Goal: Task Accomplishment & Management: Manage account settings

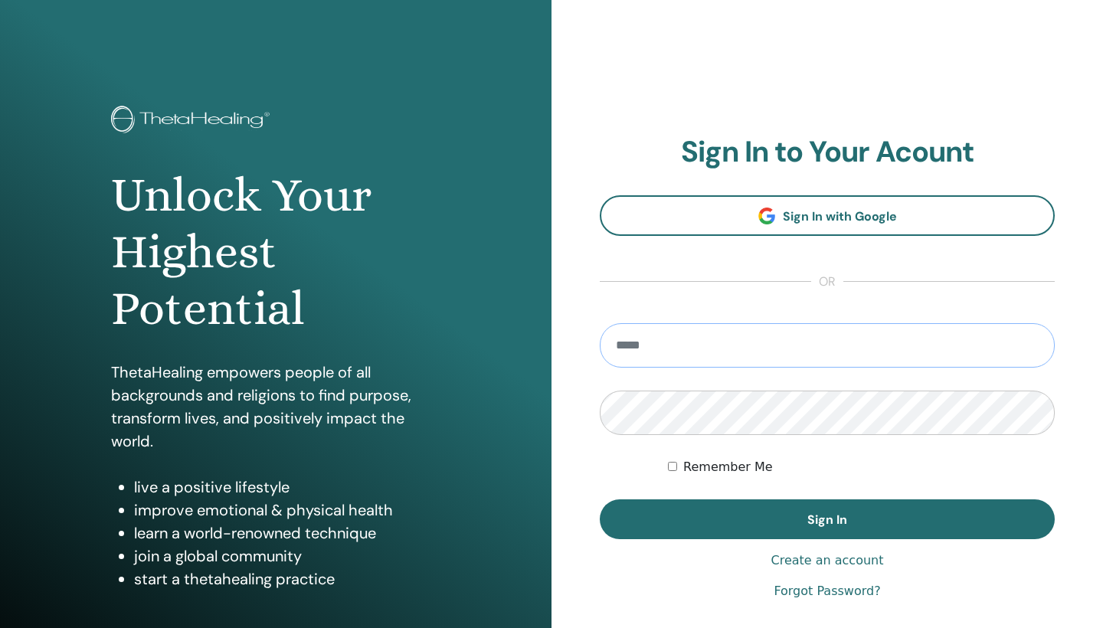
type input "**********"
click at [827, 519] on button "Sign In" at bounding box center [827, 520] width 455 height 40
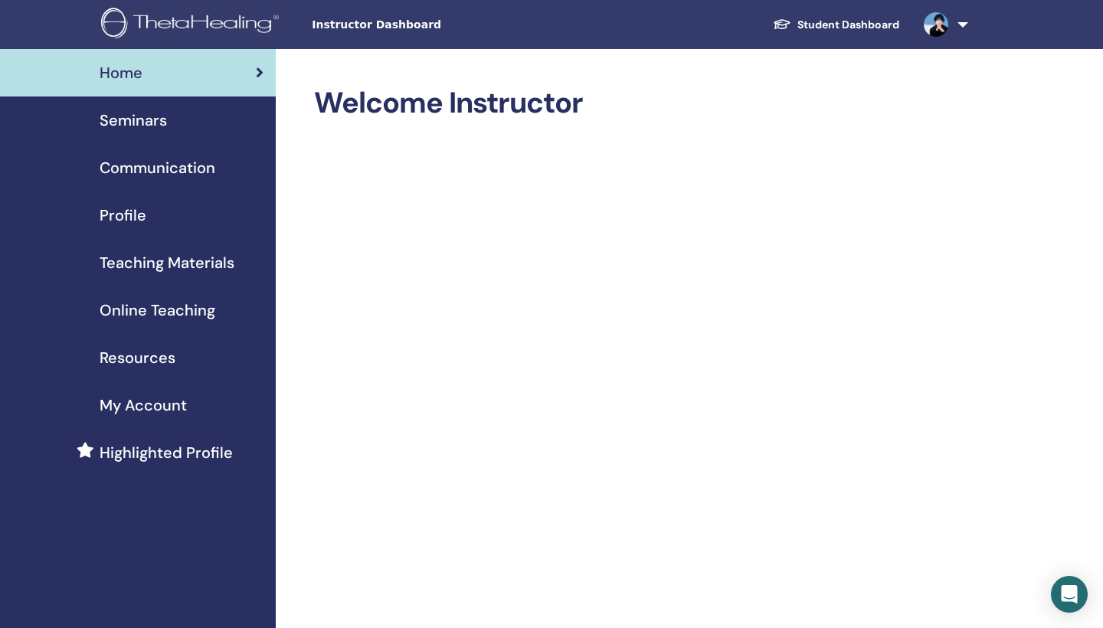
click at [154, 120] on span "Seminars" at bounding box center [133, 120] width 67 height 23
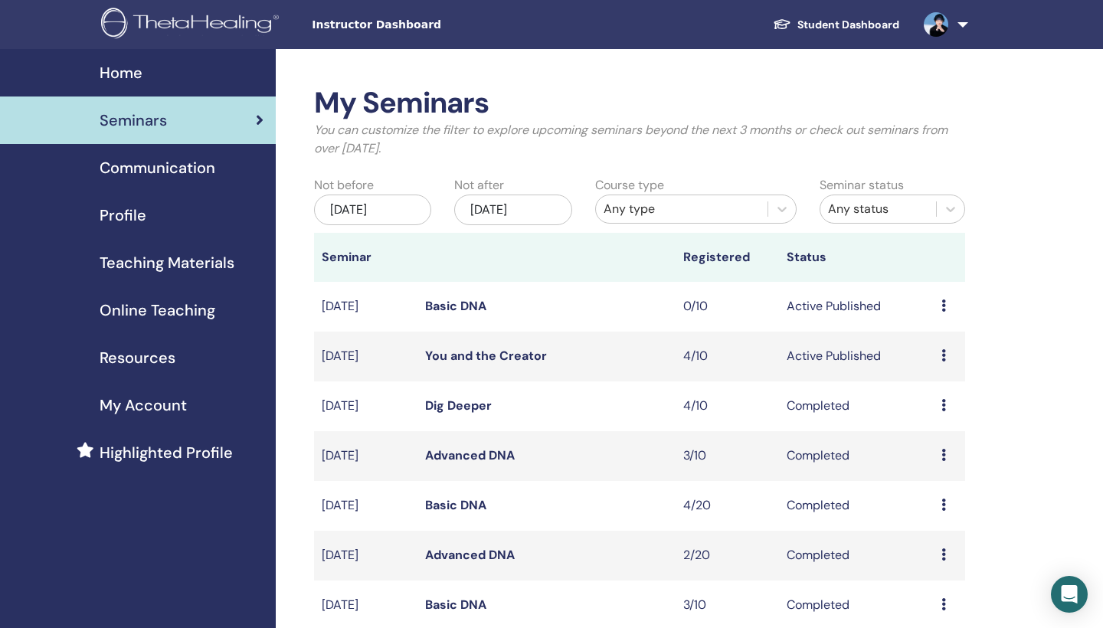
click at [515, 356] on link "You and the Creator" at bounding box center [486, 356] width 122 height 16
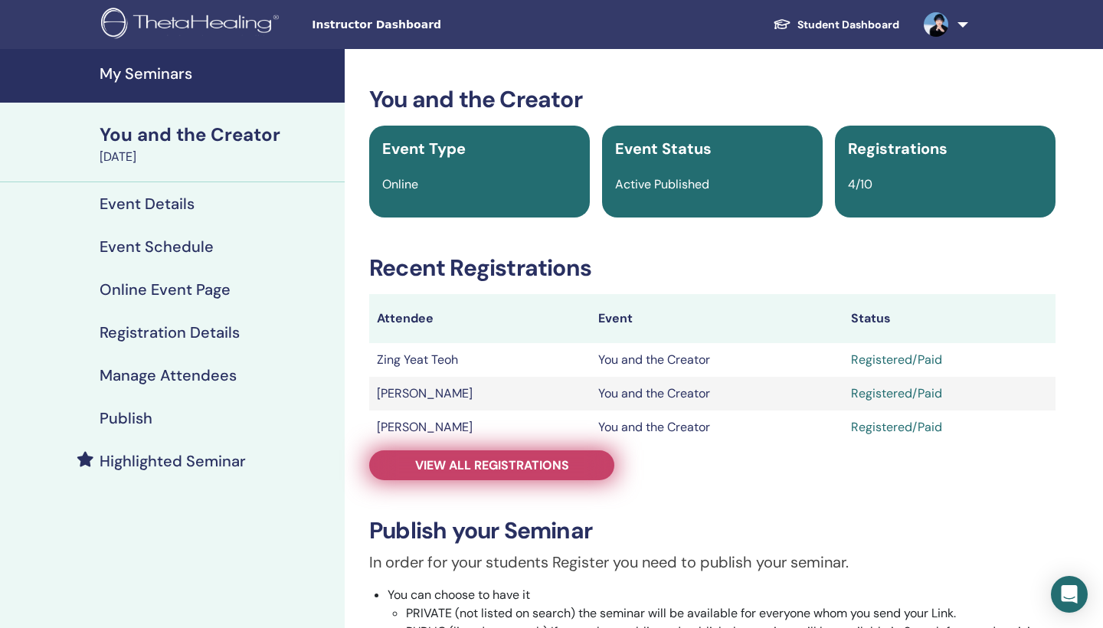
click at [476, 458] on span "View all registrations" at bounding box center [492, 465] width 154 height 16
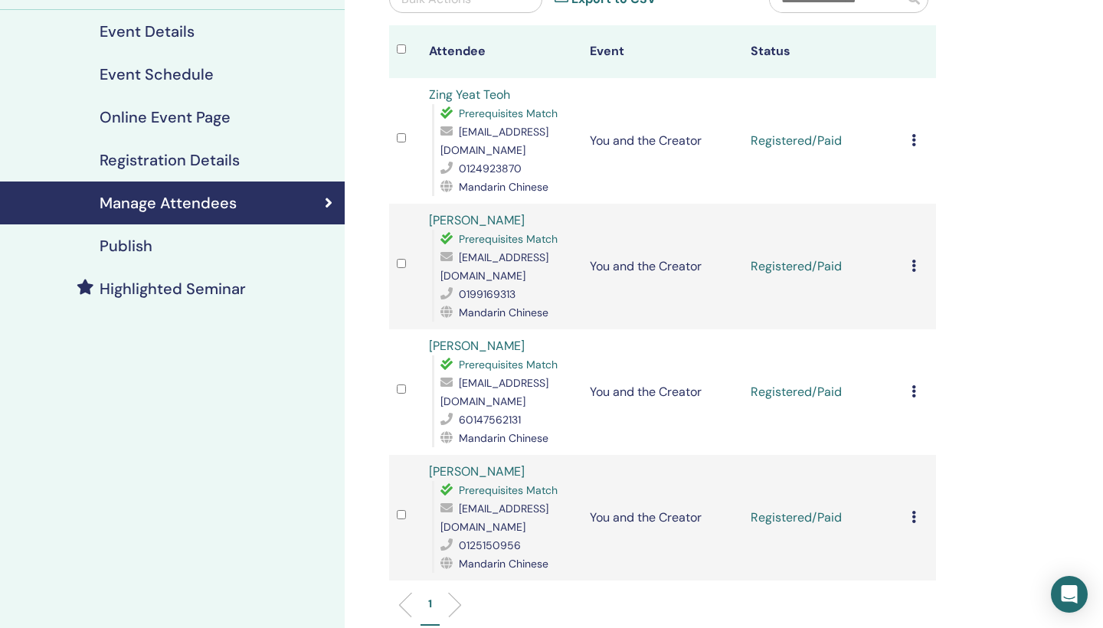
scroll to position [172, 0]
click at [914, 511] on icon at bounding box center [914, 517] width 5 height 12
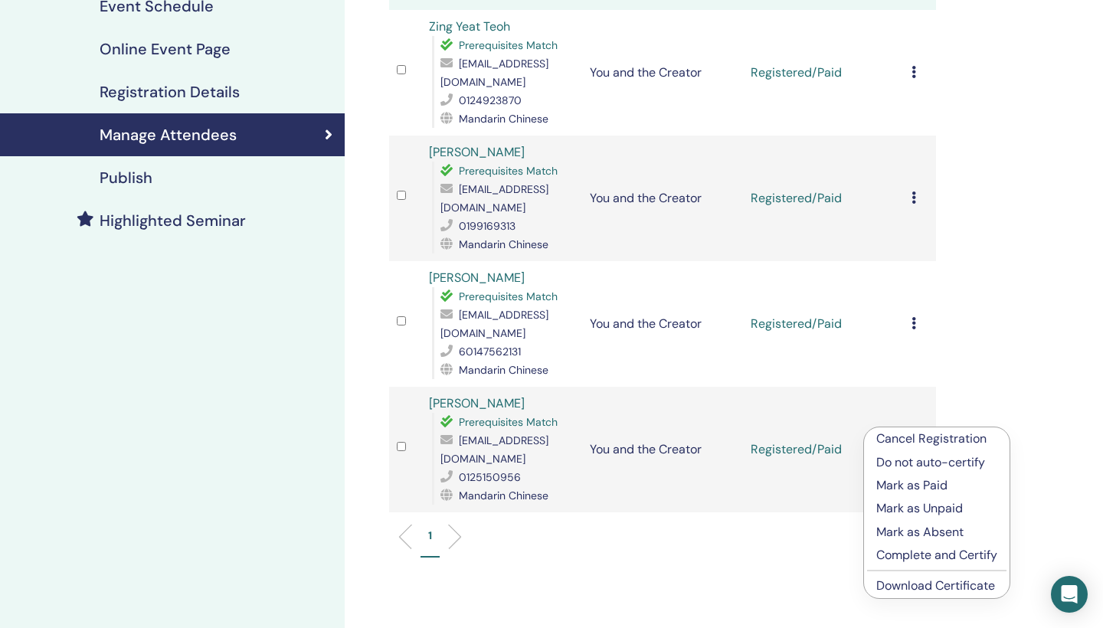
scroll to position [241, 0]
click at [919, 558] on p "Complete and Certify" at bounding box center [936, 554] width 121 height 18
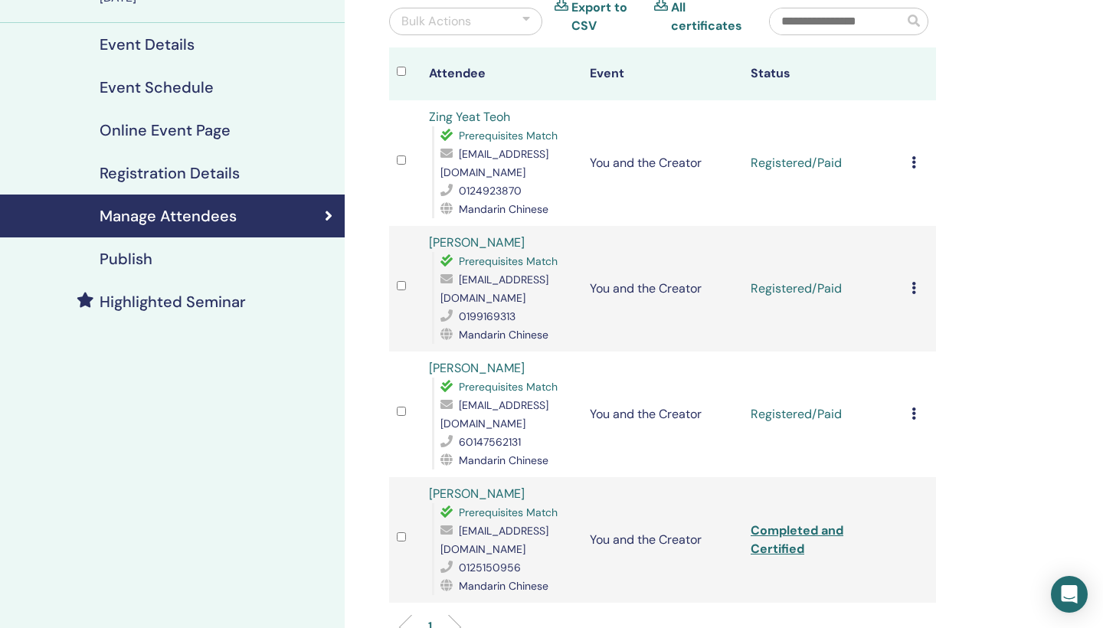
scroll to position [161, 0]
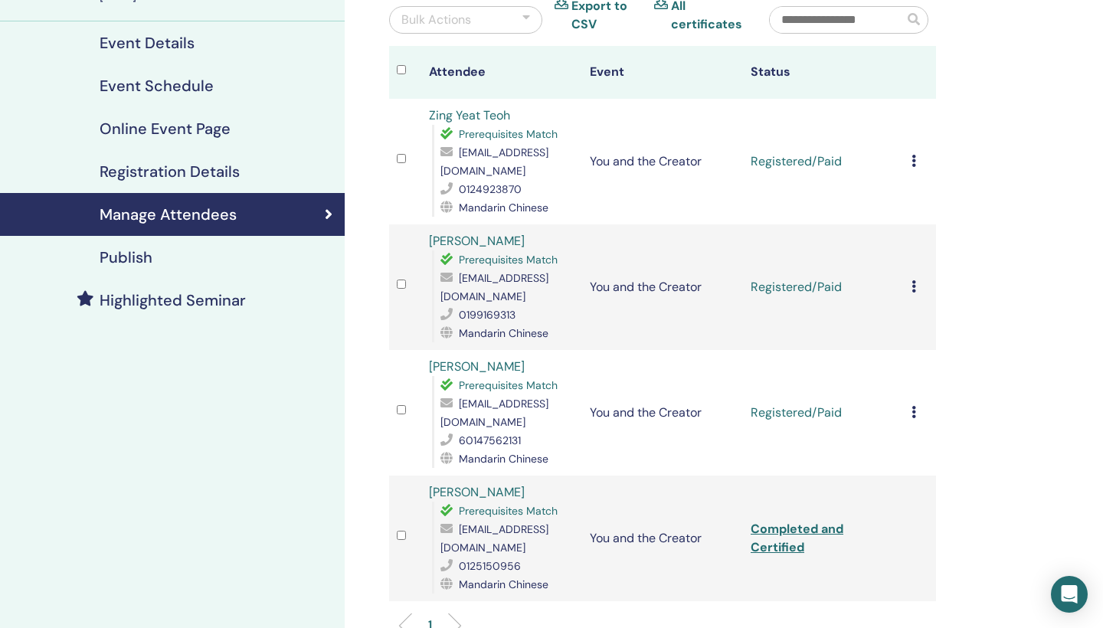
click at [912, 406] on icon at bounding box center [914, 412] width 5 height 12
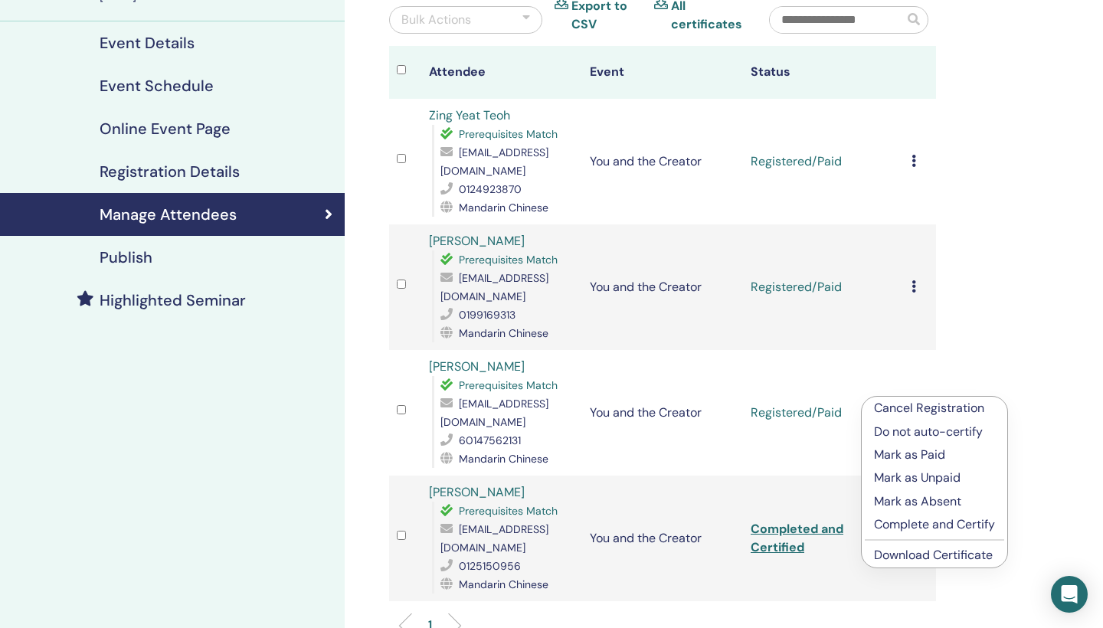
click at [917, 519] on p "Complete and Certify" at bounding box center [934, 525] width 121 height 18
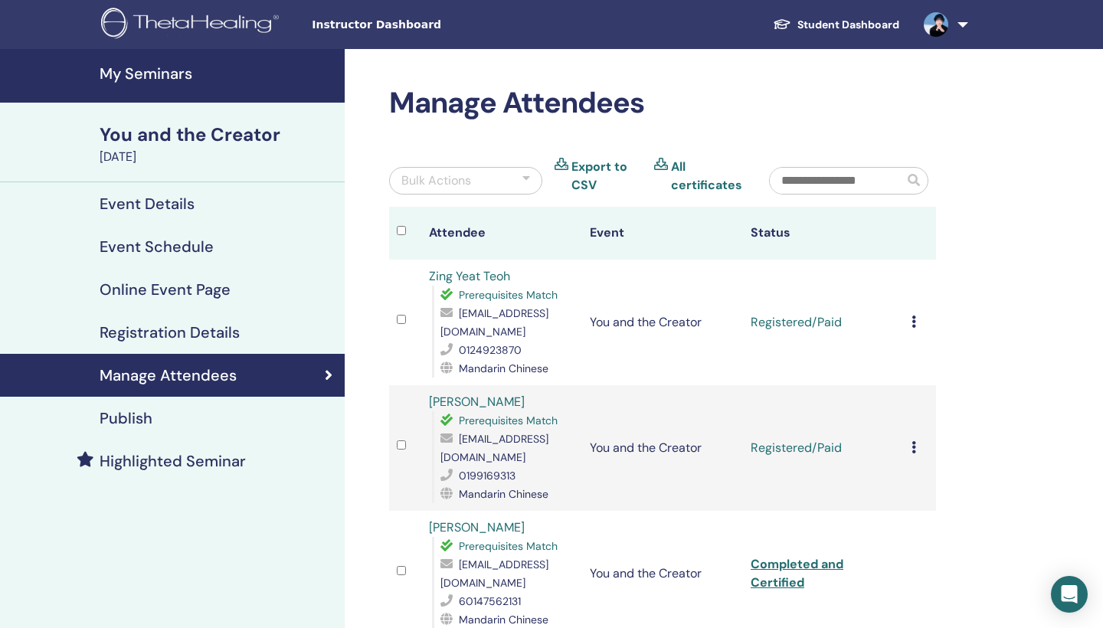
scroll to position [161, 0]
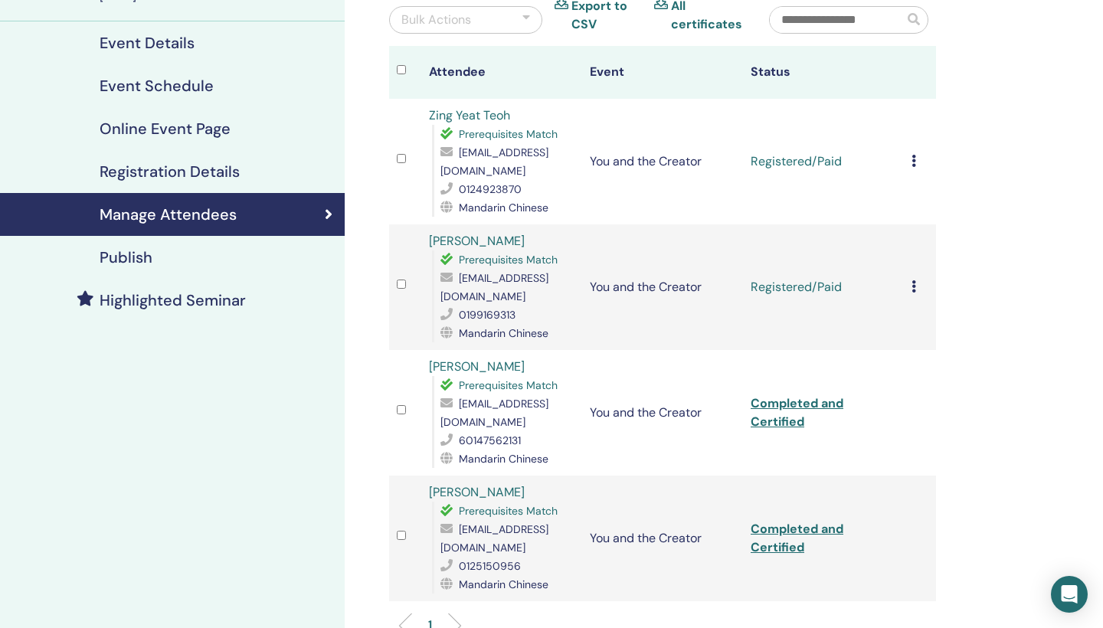
click at [915, 280] on icon at bounding box center [914, 286] width 5 height 12
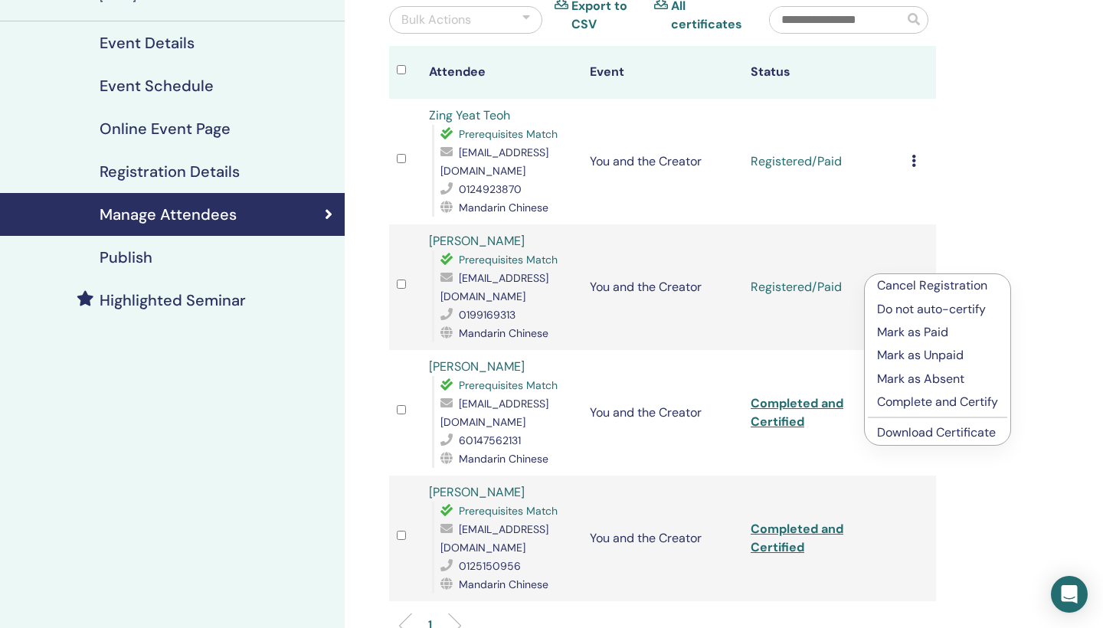
click at [913, 399] on p "Complete and Certify" at bounding box center [937, 402] width 121 height 18
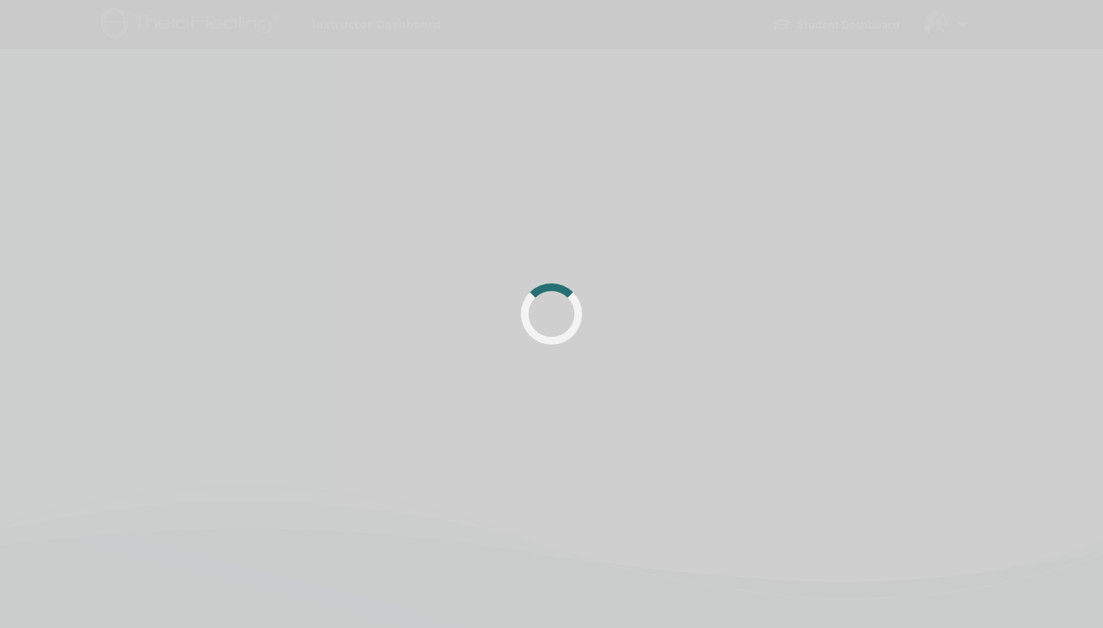
scroll to position [161, 0]
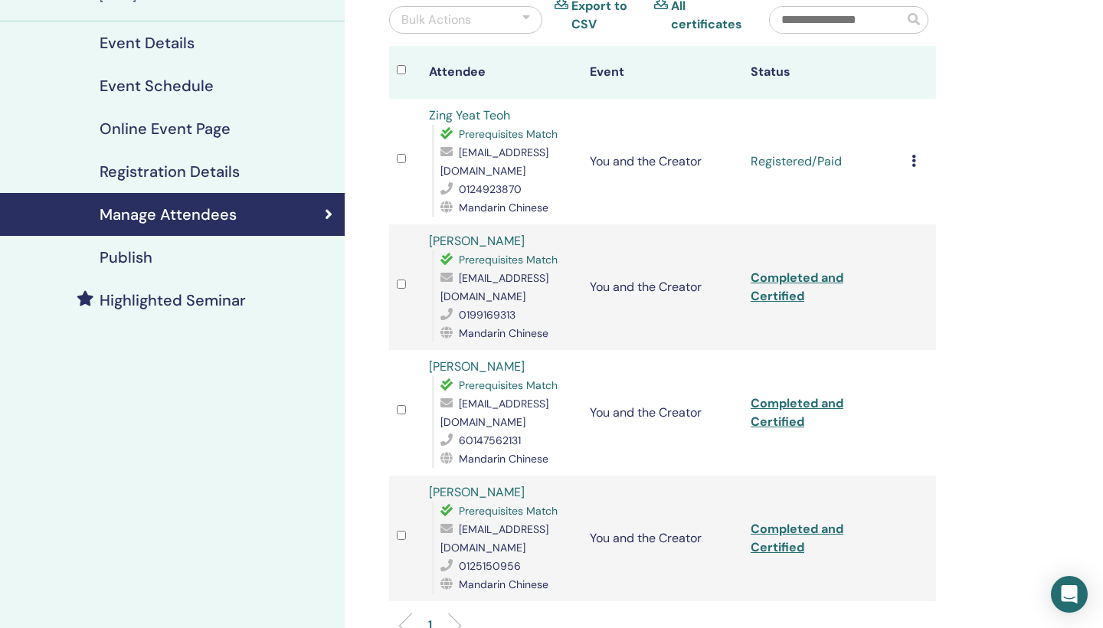
click at [913, 155] on icon at bounding box center [914, 161] width 5 height 12
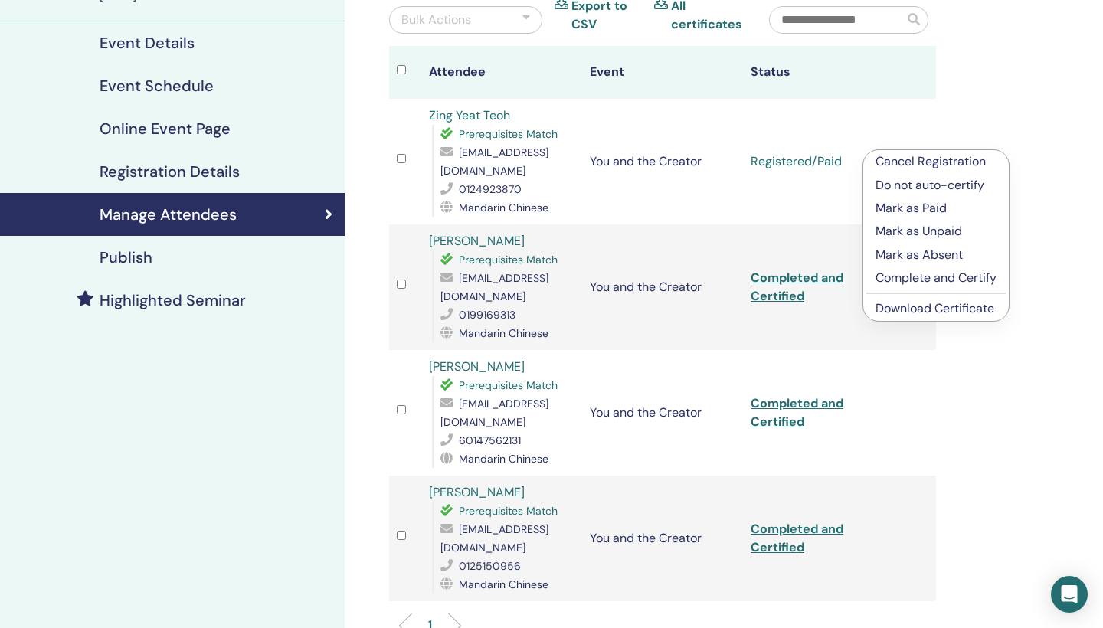
click at [896, 277] on p "Complete and Certify" at bounding box center [936, 278] width 121 height 18
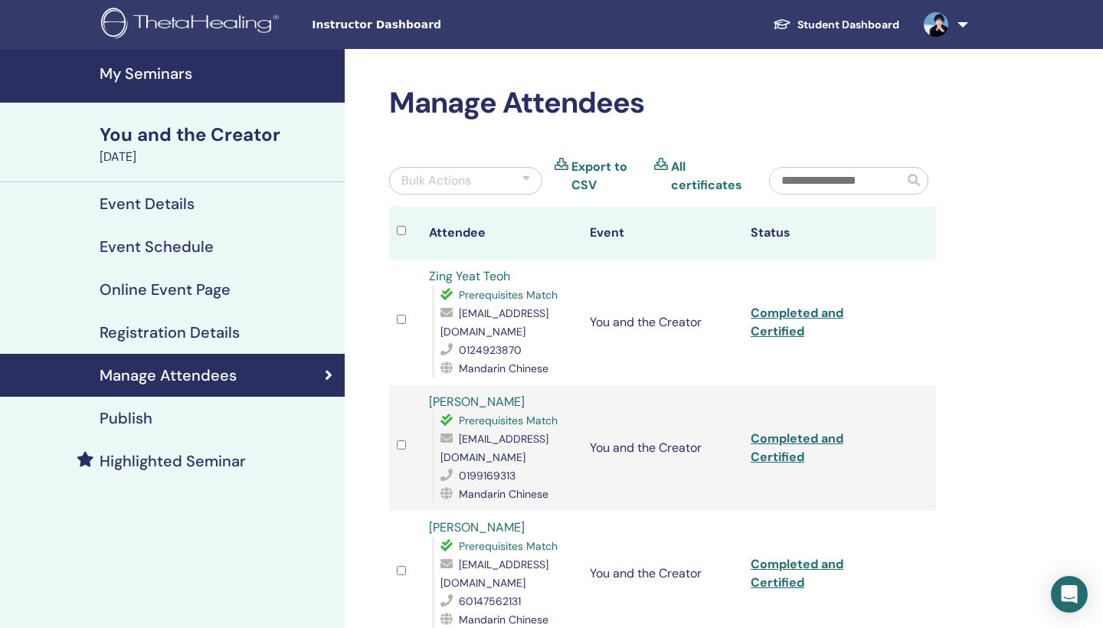
click at [147, 76] on h4 "My Seminars" at bounding box center [218, 73] width 236 height 18
